Goal: Check status: Check status

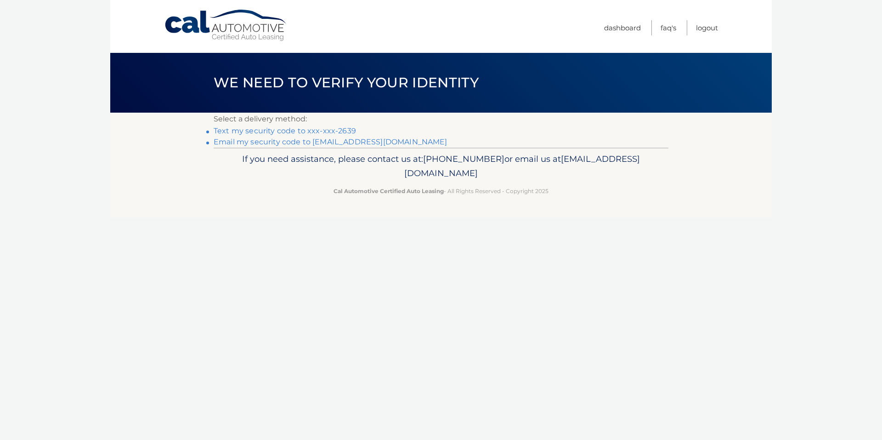
click at [344, 129] on link "Text my security code to xxx-xxx-2639" at bounding box center [285, 130] width 142 height 9
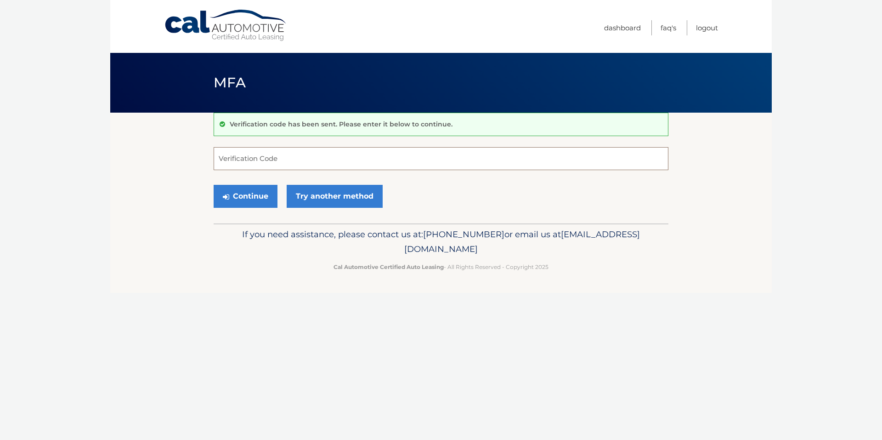
click at [273, 158] on input "Verification Code" at bounding box center [441, 158] width 455 height 23
type input "031228"
click at [249, 197] on button "Continue" at bounding box center [246, 196] width 64 height 23
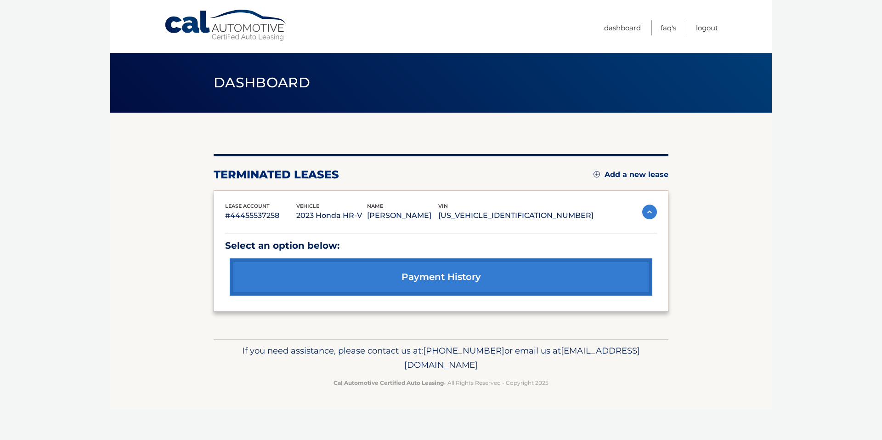
click at [457, 275] on link "payment history" at bounding box center [441, 276] width 423 height 37
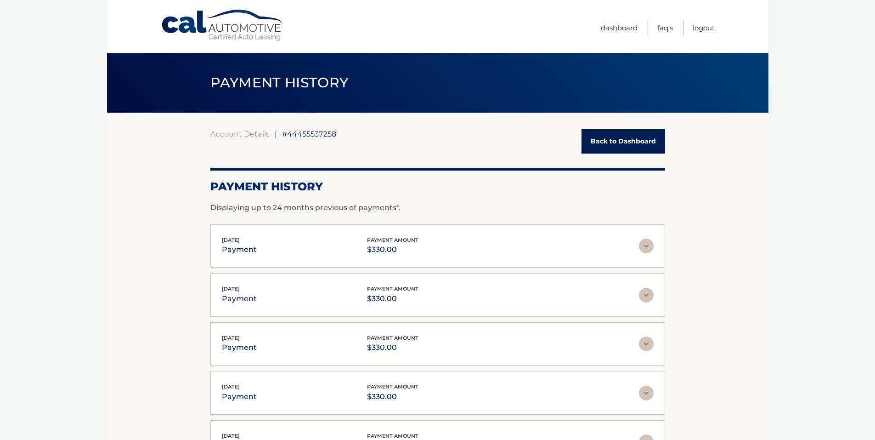
click at [613, 140] on link "Back to Dashboard" at bounding box center [624, 141] width 84 height 24
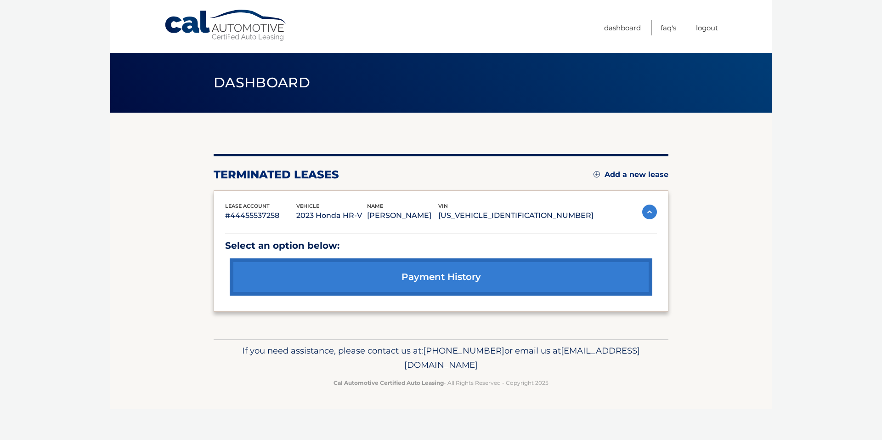
click at [419, 276] on link "payment history" at bounding box center [441, 276] width 423 height 37
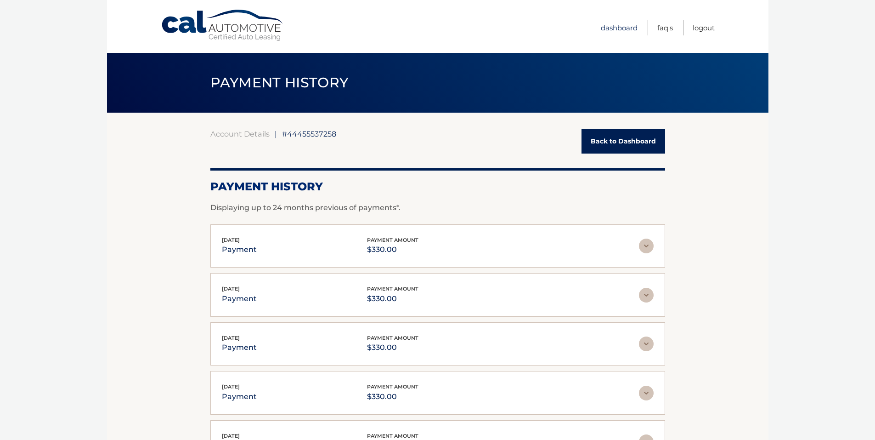
click at [615, 29] on link "Dashboard" at bounding box center [619, 27] width 37 height 15
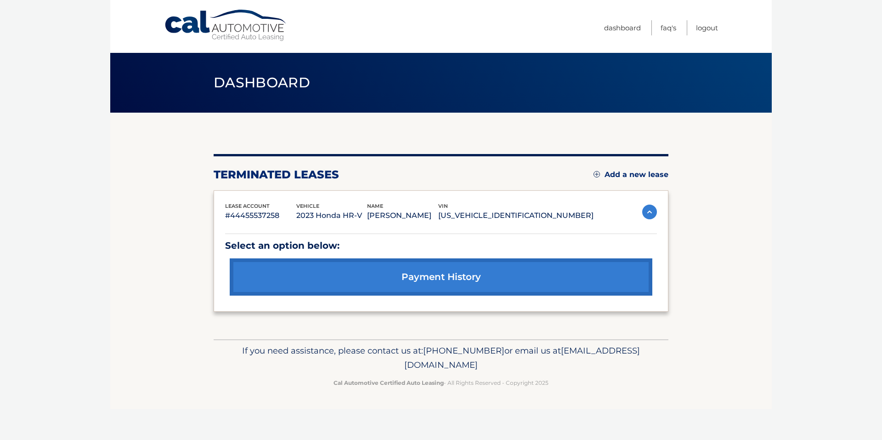
click at [651, 214] on img at bounding box center [649, 212] width 15 height 15
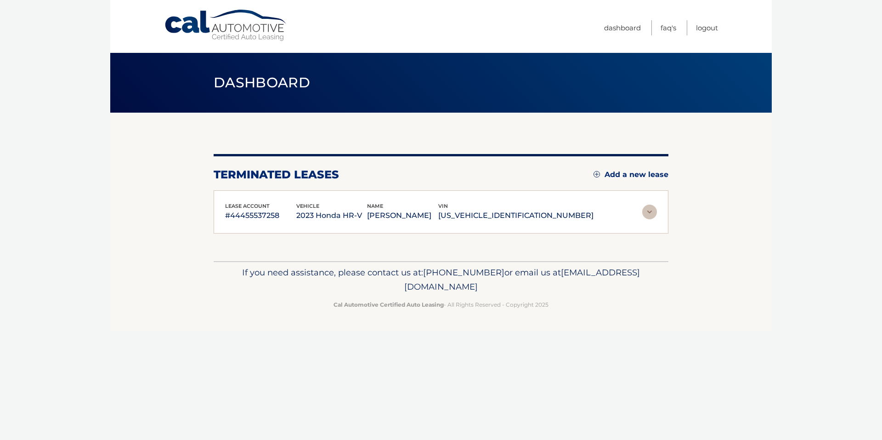
click at [651, 214] on img at bounding box center [649, 212] width 15 height 15
